Goal: Task Accomplishment & Management: Use online tool/utility

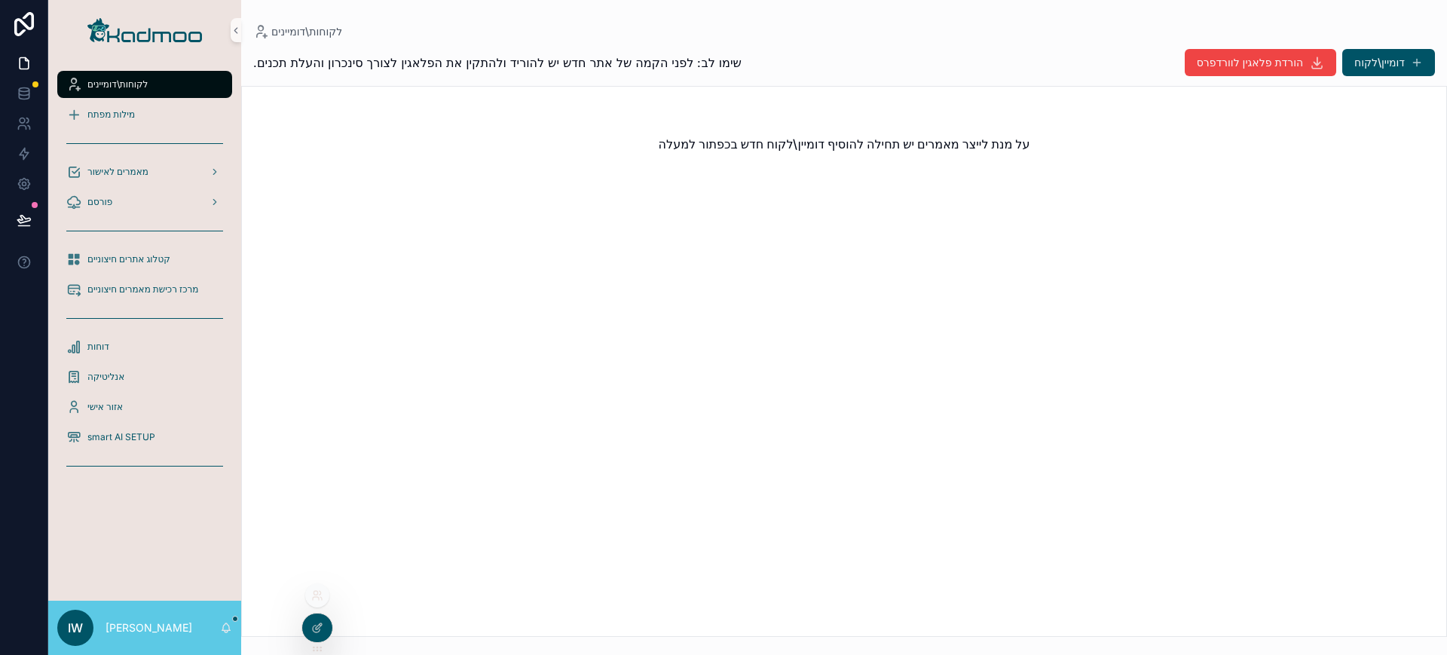
click at [320, 590] on icon at bounding box center [317, 596] width 12 height 12
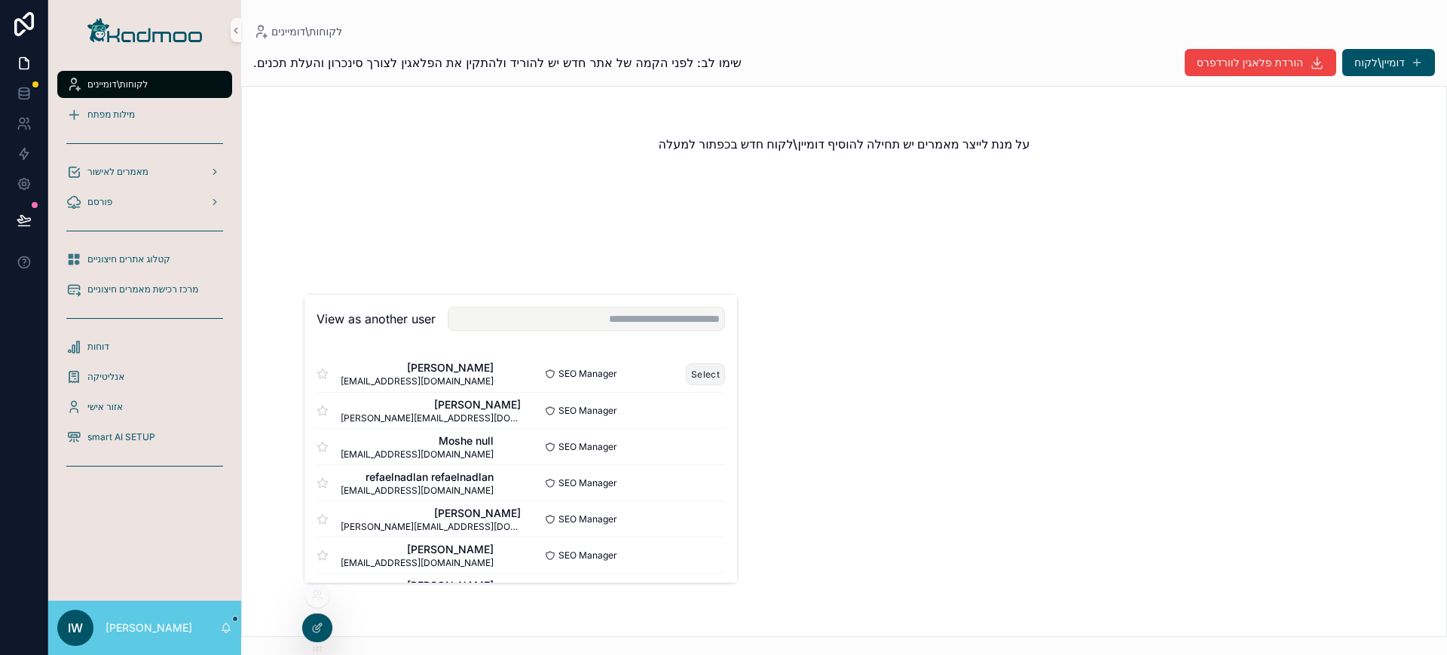
click at [686, 373] on button "Select" at bounding box center [705, 374] width 39 height 22
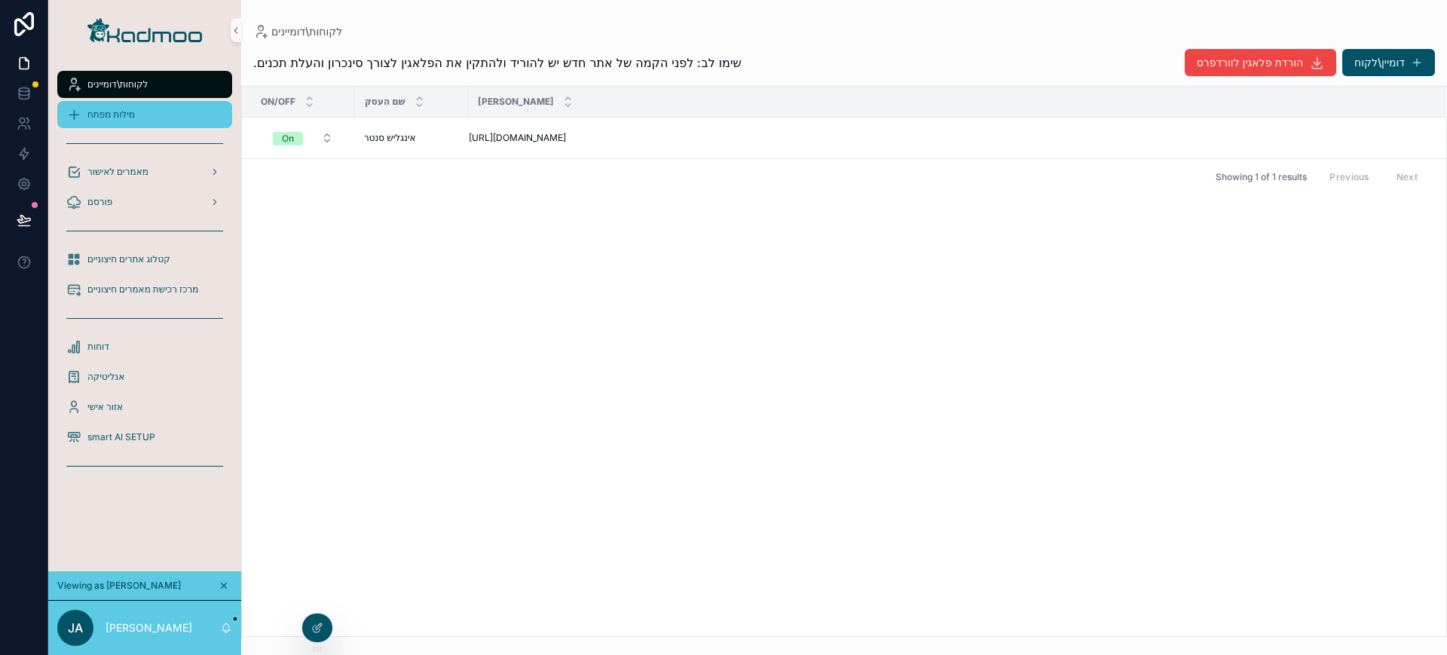
click at [142, 113] on div "מילות מפתח" at bounding box center [144, 115] width 157 height 24
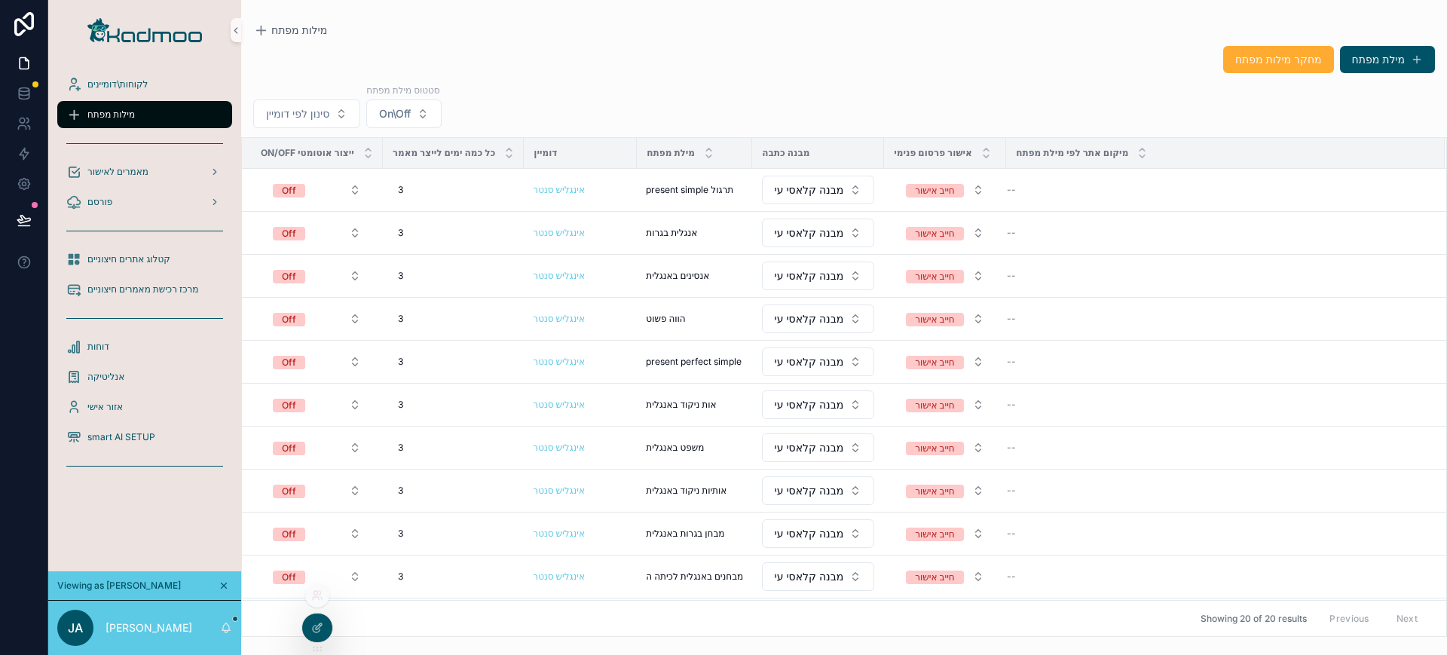
click at [323, 597] on icon at bounding box center [317, 596] width 12 height 12
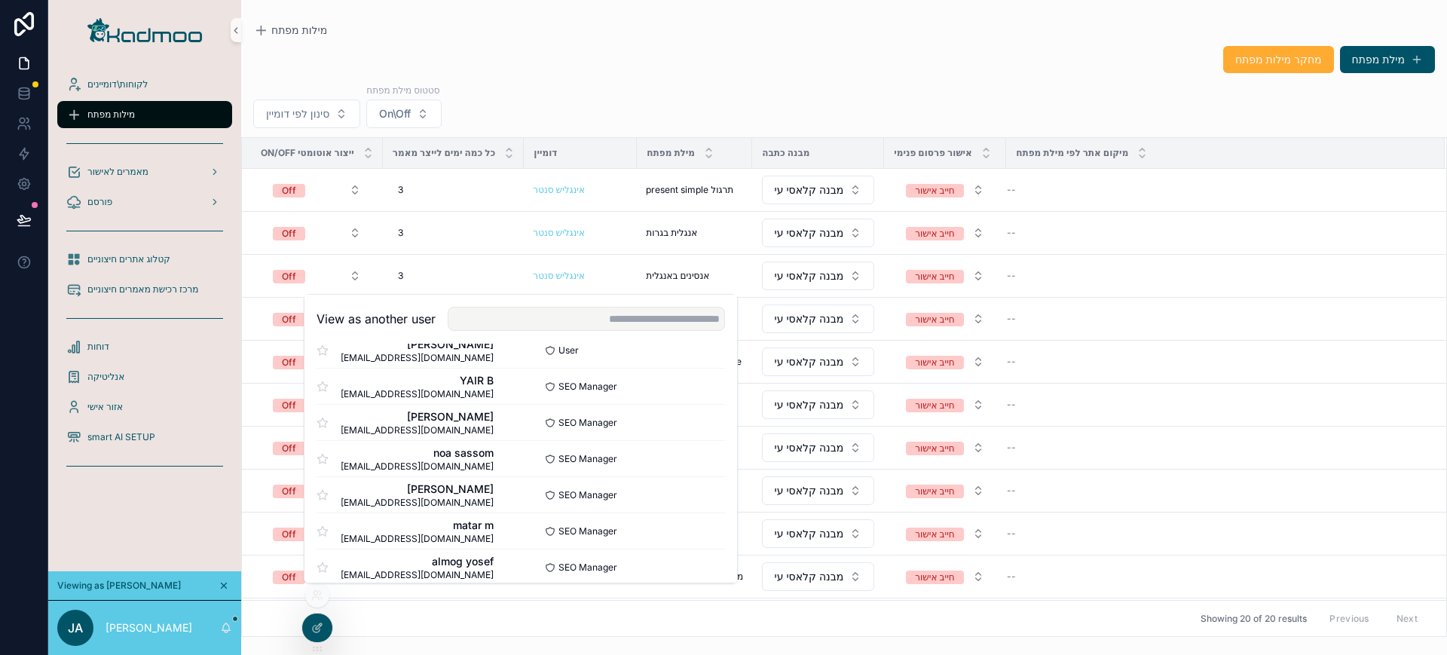
scroll to position [1015, 0]
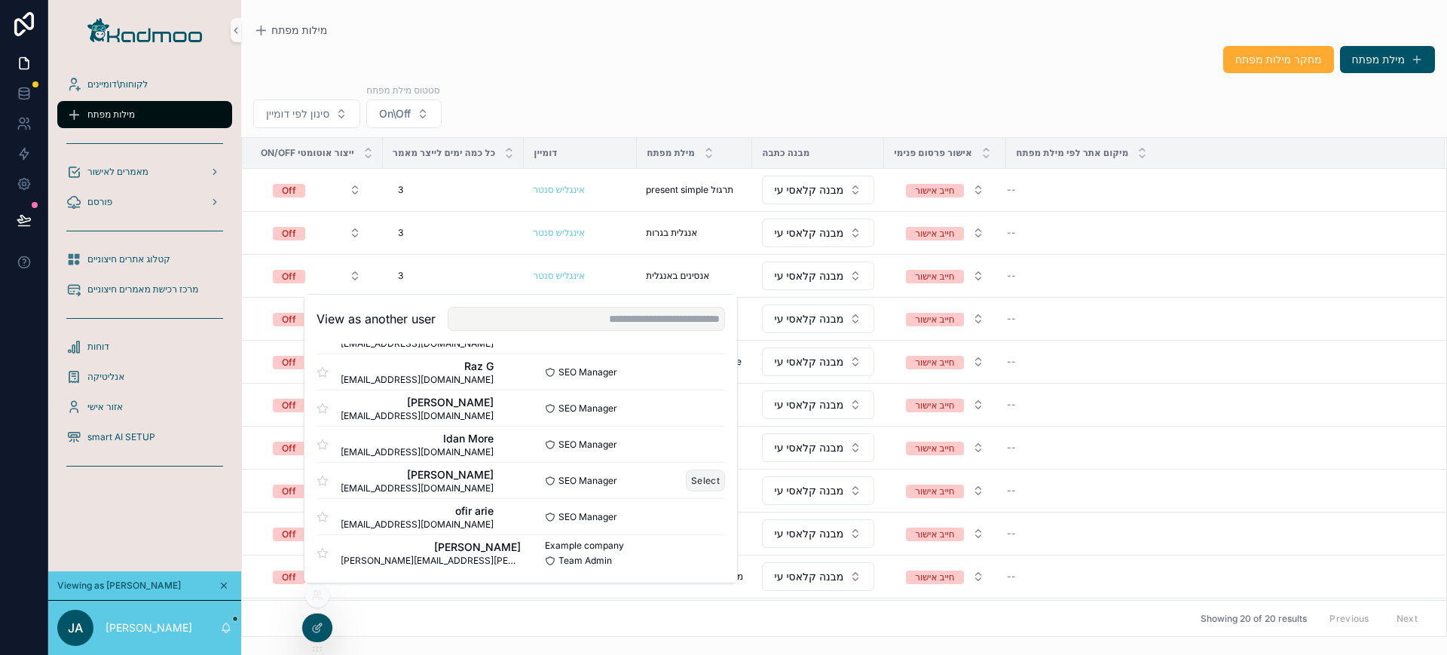
click at [702, 480] on button "Select" at bounding box center [705, 481] width 39 height 22
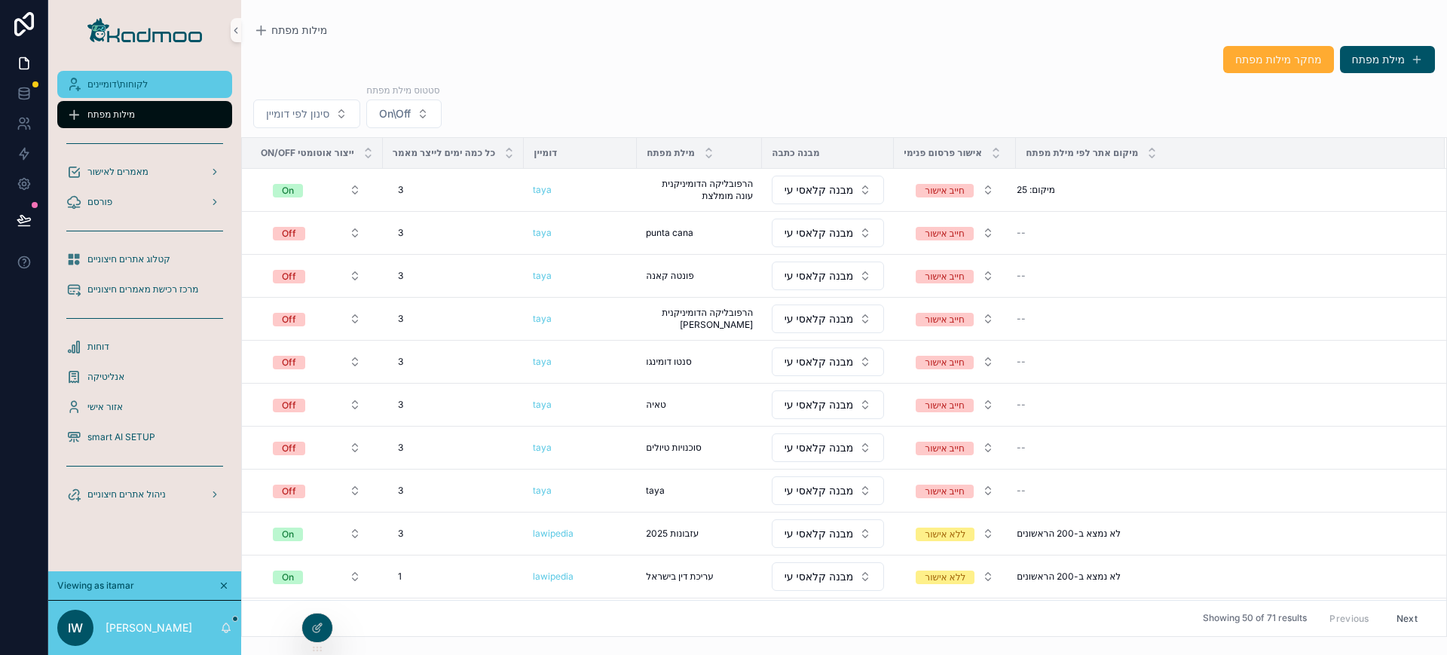
click at [152, 89] on div "לקוחות\דומיינים" at bounding box center [144, 84] width 157 height 24
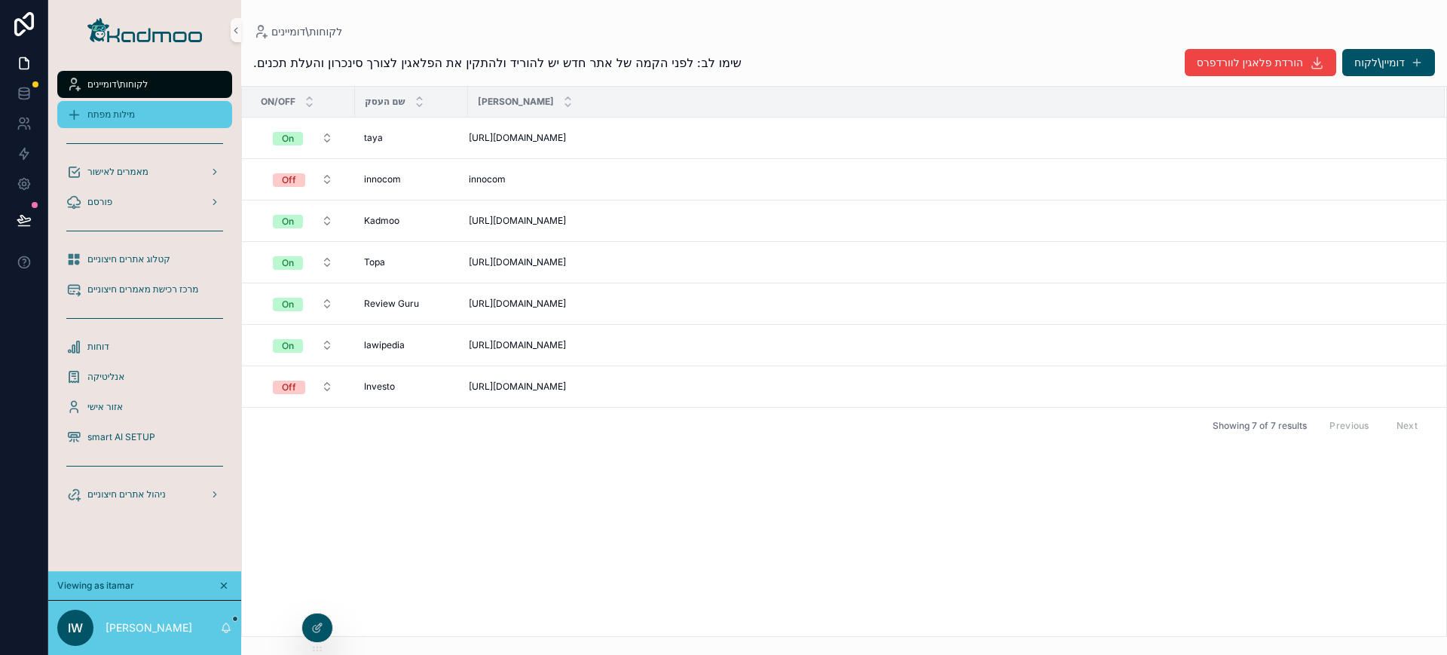
click at [161, 101] on link "מילות מפתח" at bounding box center [144, 114] width 175 height 27
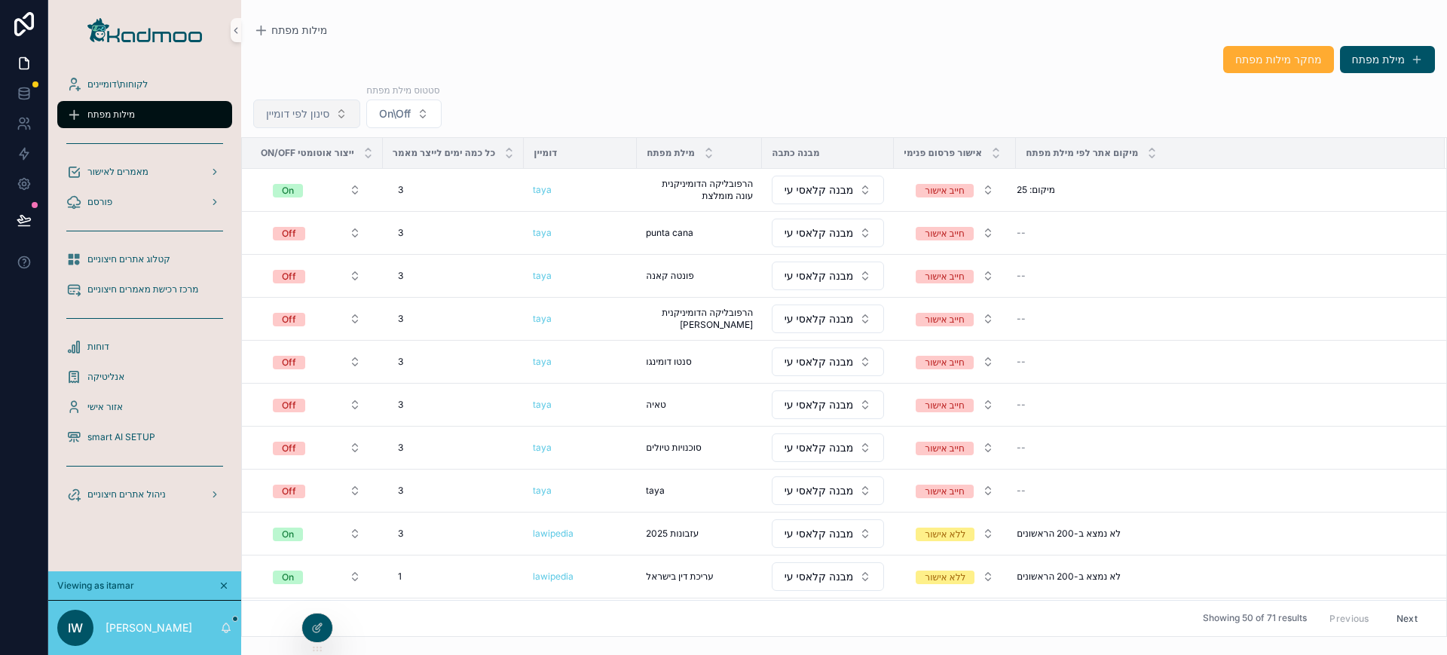
click at [312, 113] on span "סינון לפי דומיין" at bounding box center [297, 113] width 63 height 15
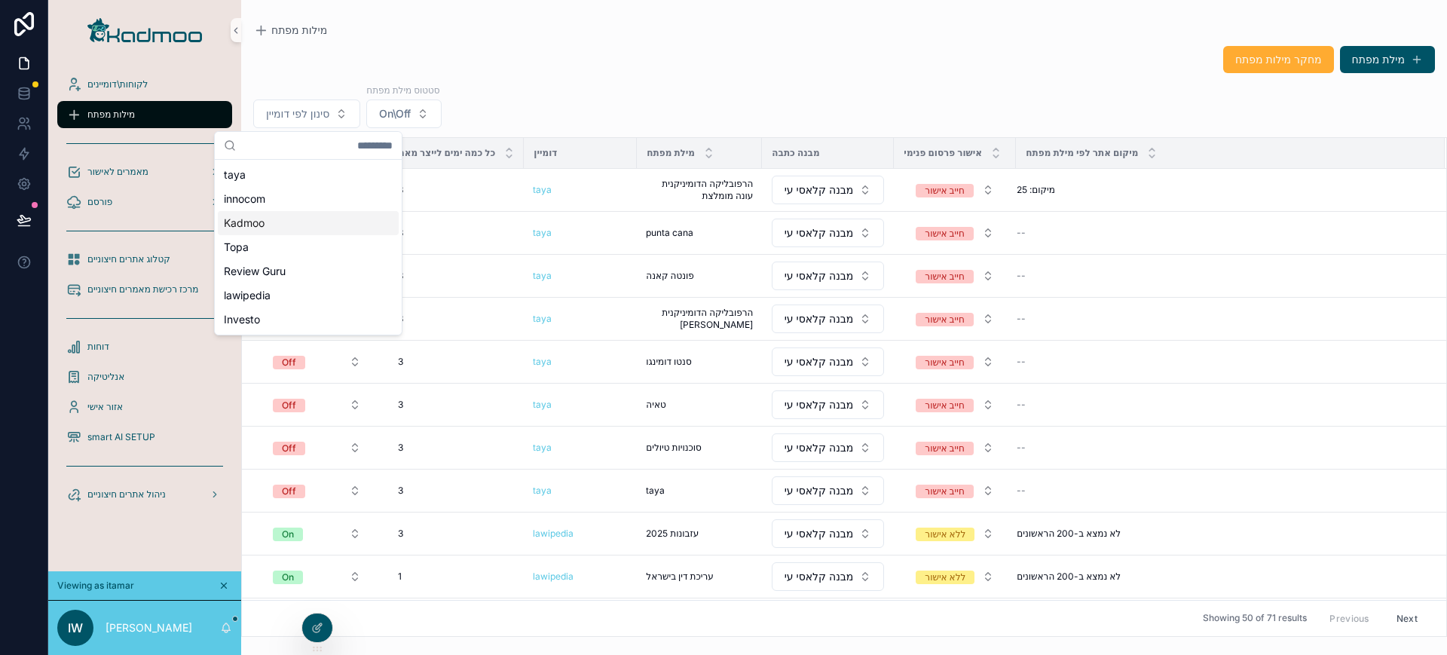
click at [281, 222] on div "Kadmoo" at bounding box center [308, 223] width 181 height 24
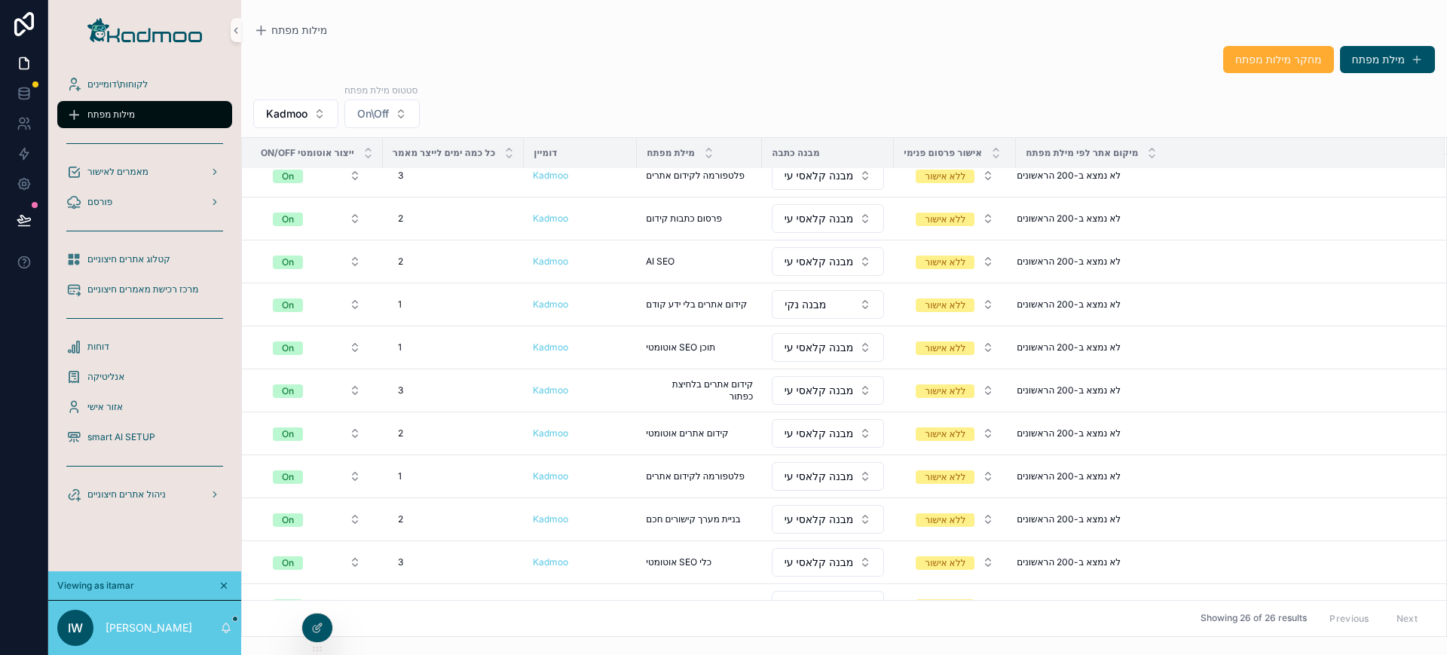
scroll to position [685, 0]
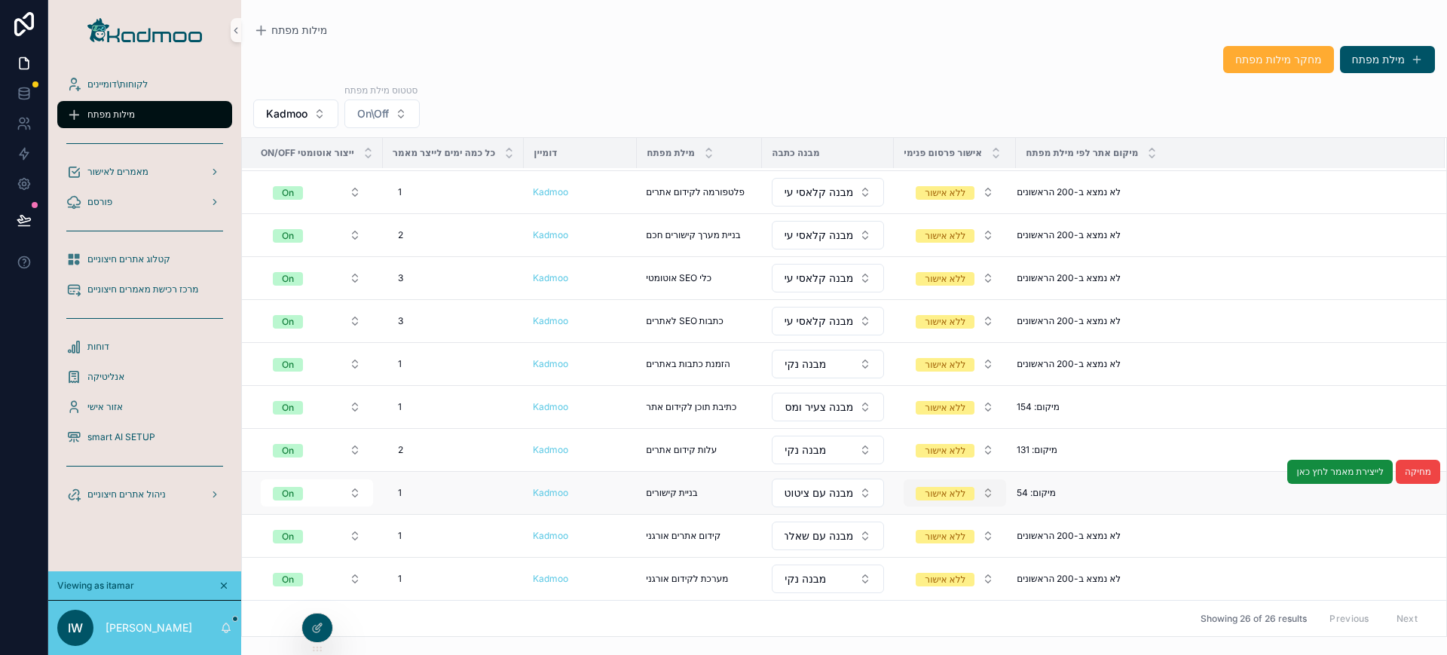
click at [935, 496] on div "ללא אישור" at bounding box center [945, 494] width 41 height 14
click at [684, 489] on span "בניית קישורים" at bounding box center [671, 493] width 51 height 12
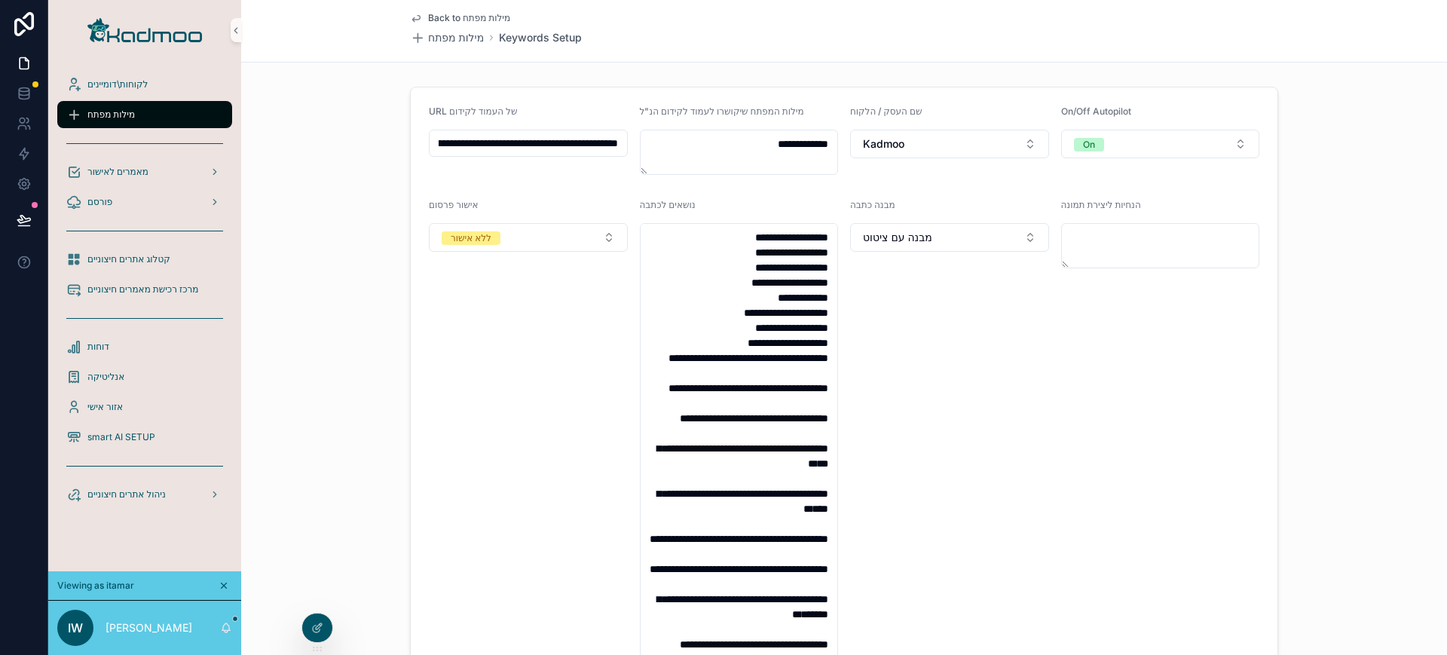
click at [559, 143] on input "**********" at bounding box center [529, 143] width 198 height 21
